Goal: Task Accomplishment & Management: Use online tool/utility

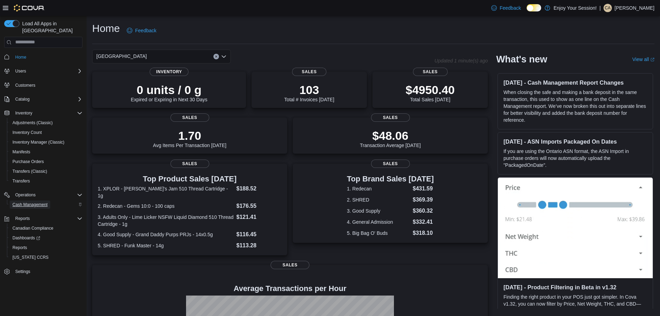
click at [21, 202] on span "Cash Management" at bounding box center [29, 205] width 35 height 6
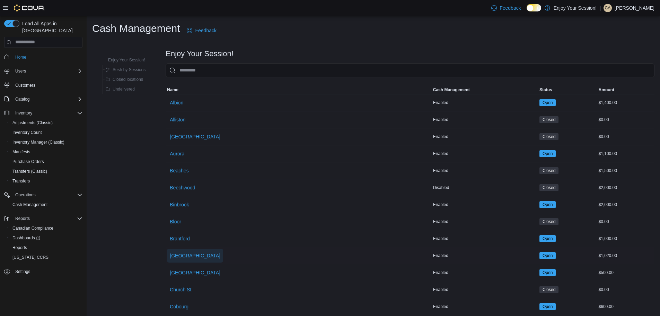
click at [175, 255] on span "Brockville" at bounding box center [195, 255] width 51 height 7
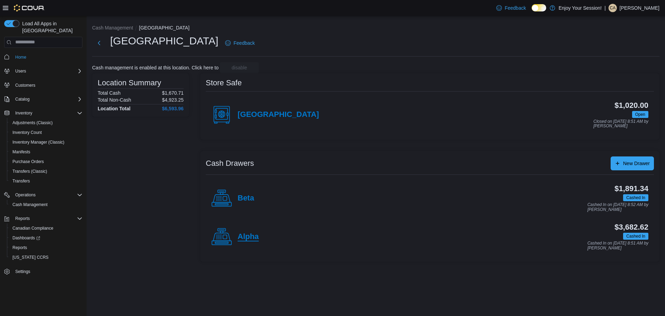
click at [247, 237] on h4 "Alpha" at bounding box center [248, 236] width 21 height 9
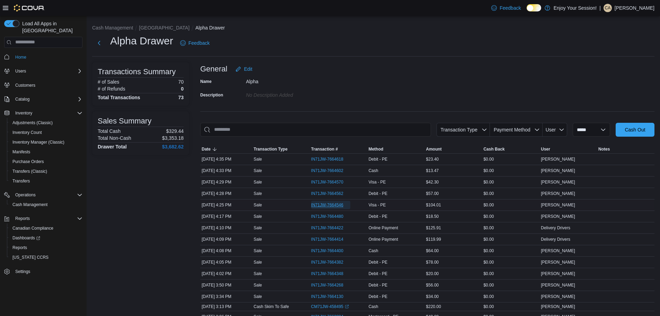
click at [330, 207] on span "IN71JW-7664546" at bounding box center [327, 205] width 32 height 6
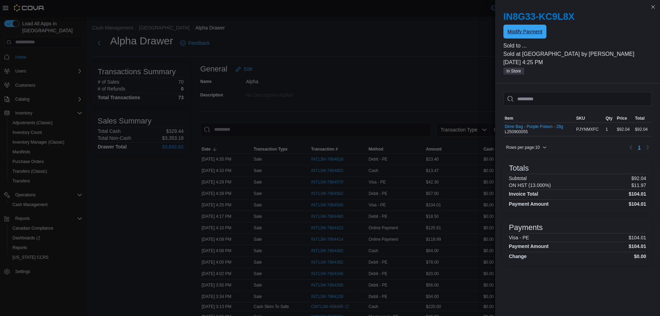
click at [524, 32] on span "Modify Payment" at bounding box center [525, 31] width 35 height 7
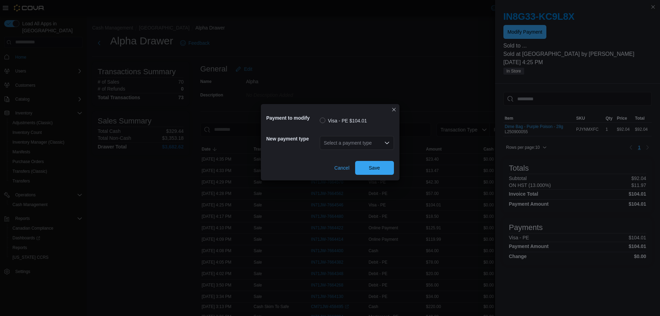
click at [345, 142] on div "Select a payment type" at bounding box center [357, 143] width 74 height 14
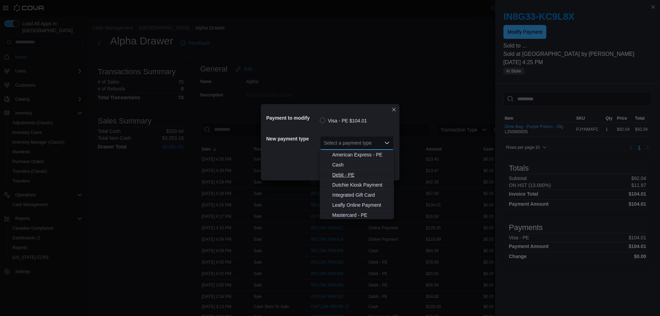
click at [359, 178] on span "Debit - PE" at bounding box center [361, 174] width 58 height 7
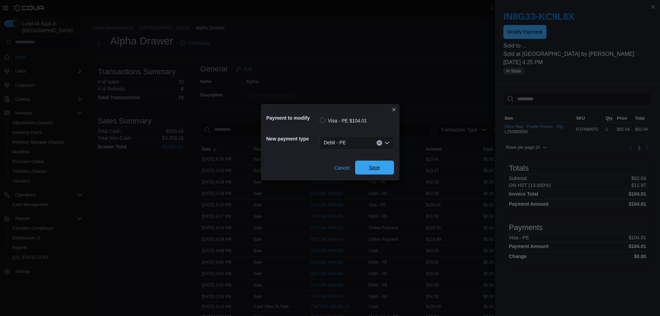
click at [385, 170] on span "Save" at bounding box center [374, 167] width 30 height 14
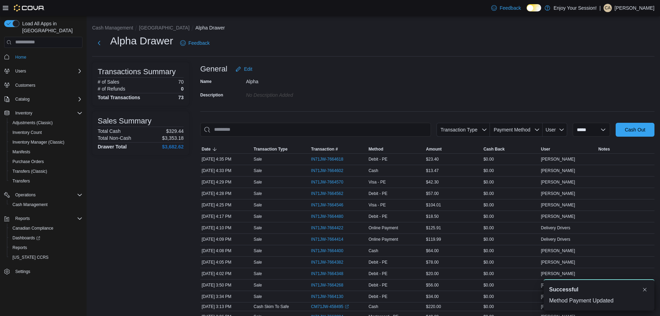
click at [462, 43] on div "Alpha Drawer Feedback" at bounding box center [373, 43] width 562 height 18
